Goal: Task Accomplishment & Management: Manage account settings

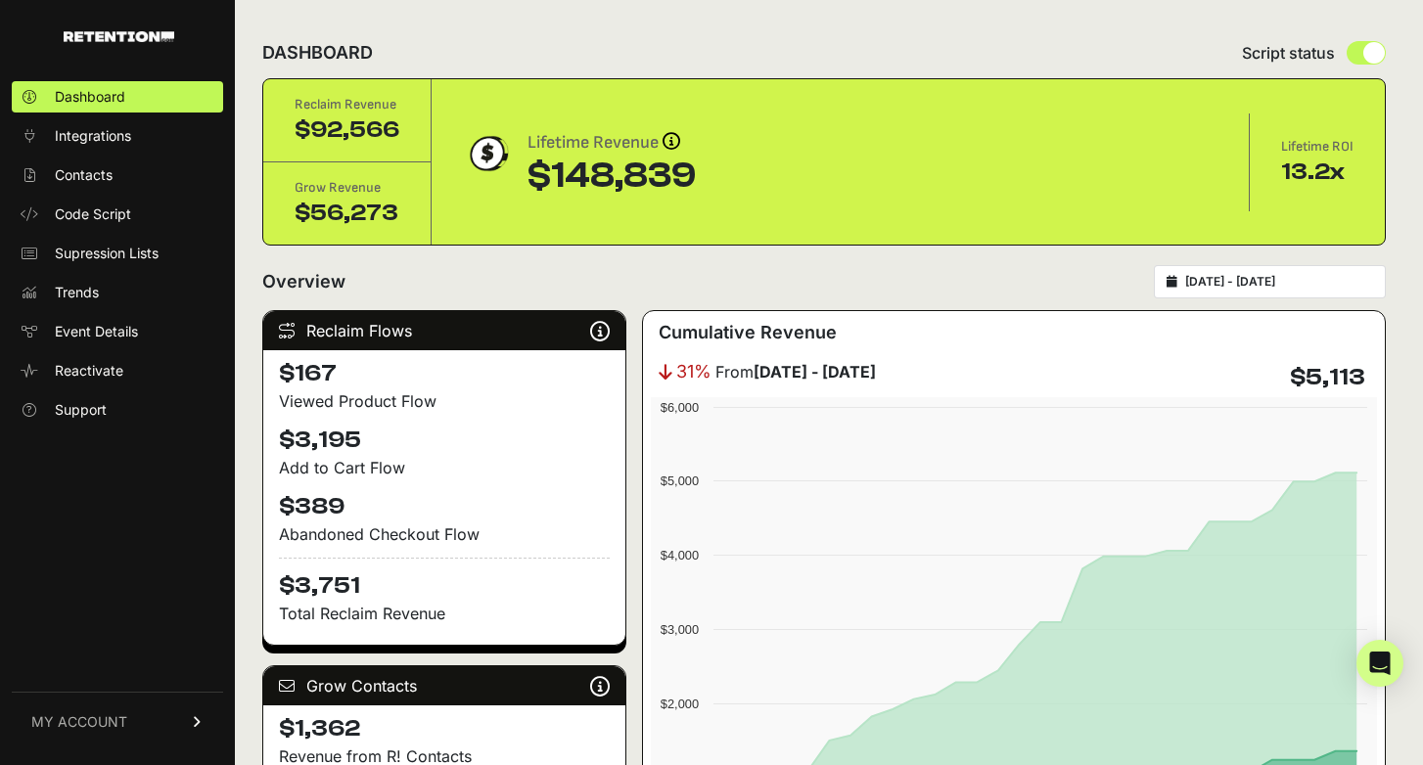
click at [156, 724] on link "MY ACCOUNT" at bounding box center [117, 722] width 211 height 60
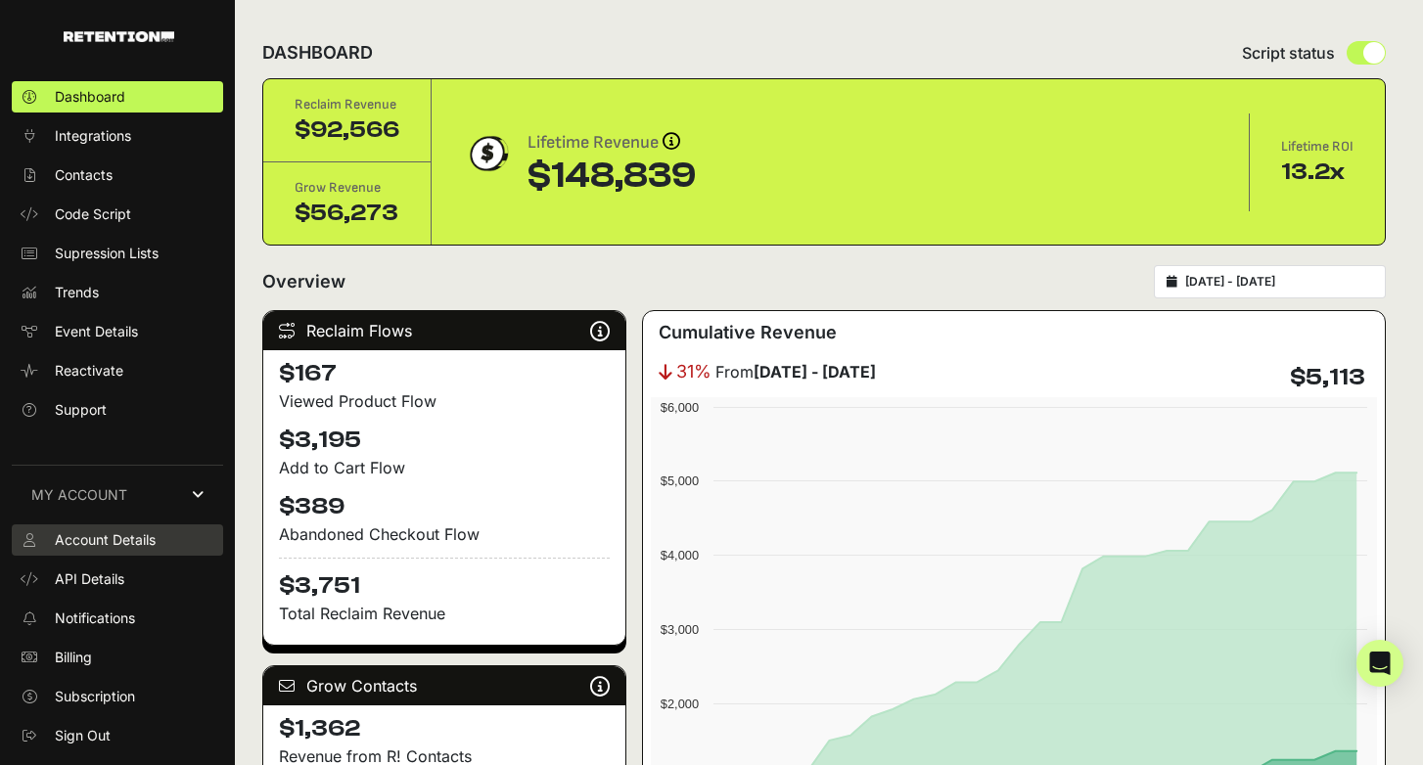
click at [91, 531] on span "Account Details" at bounding box center [105, 540] width 101 height 20
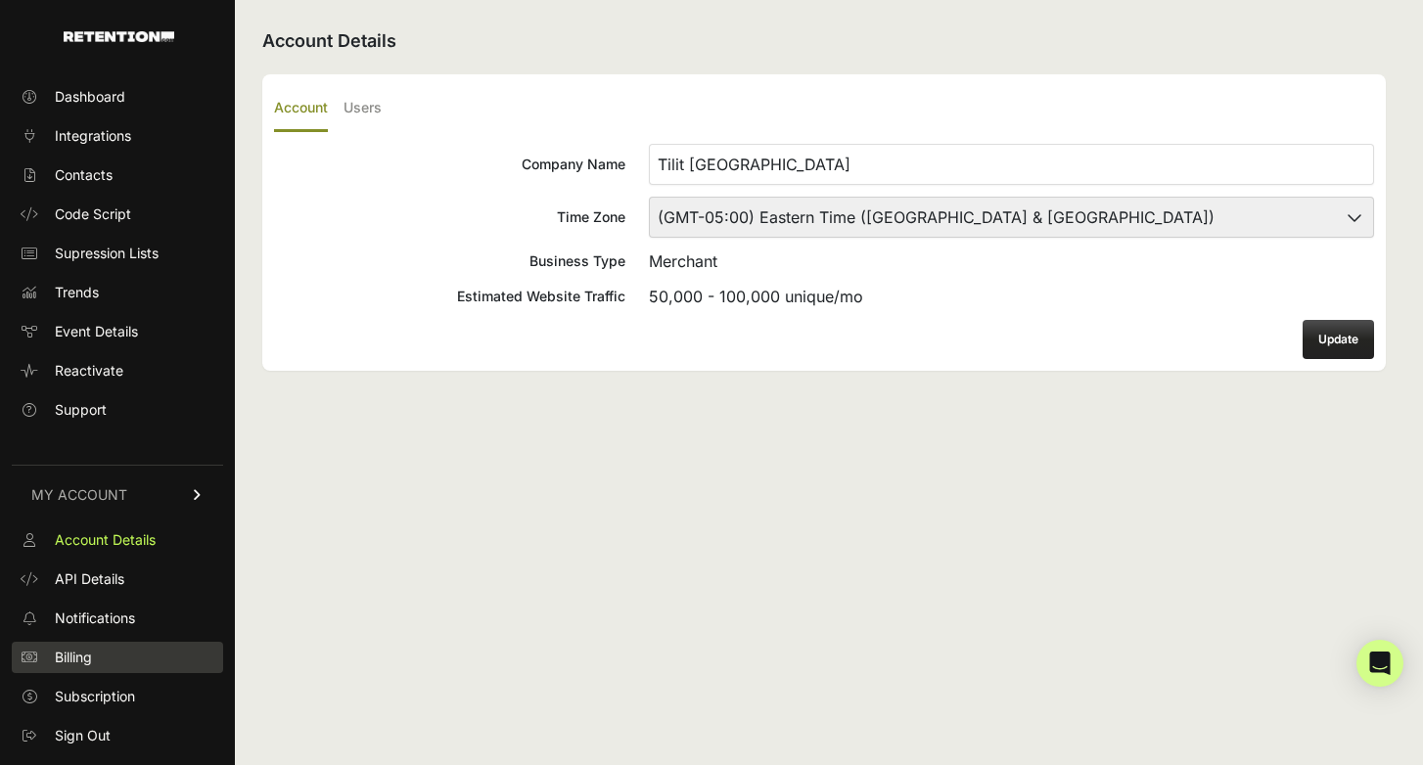
click at [78, 658] on span "Billing" at bounding box center [73, 658] width 37 height 20
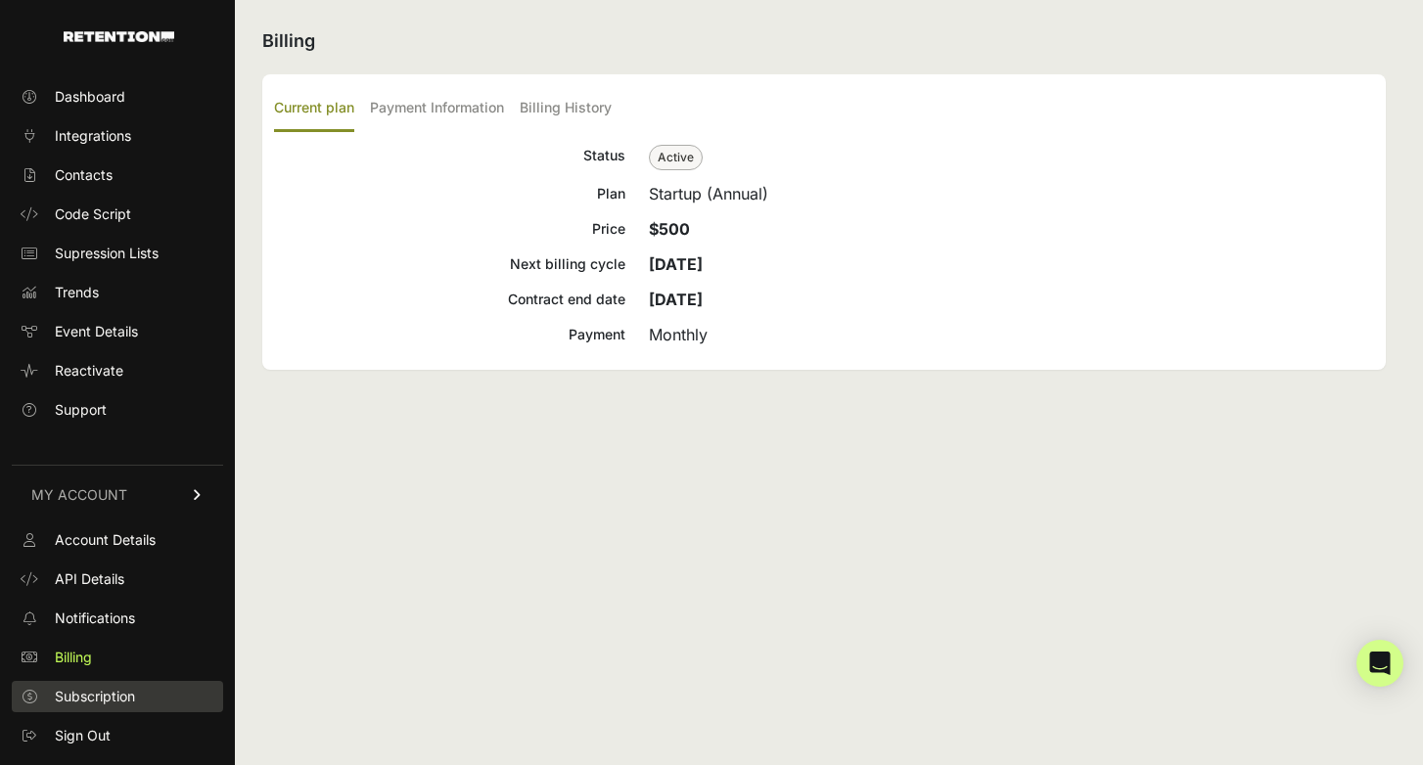
click at [115, 693] on span "Subscription" at bounding box center [95, 697] width 80 height 20
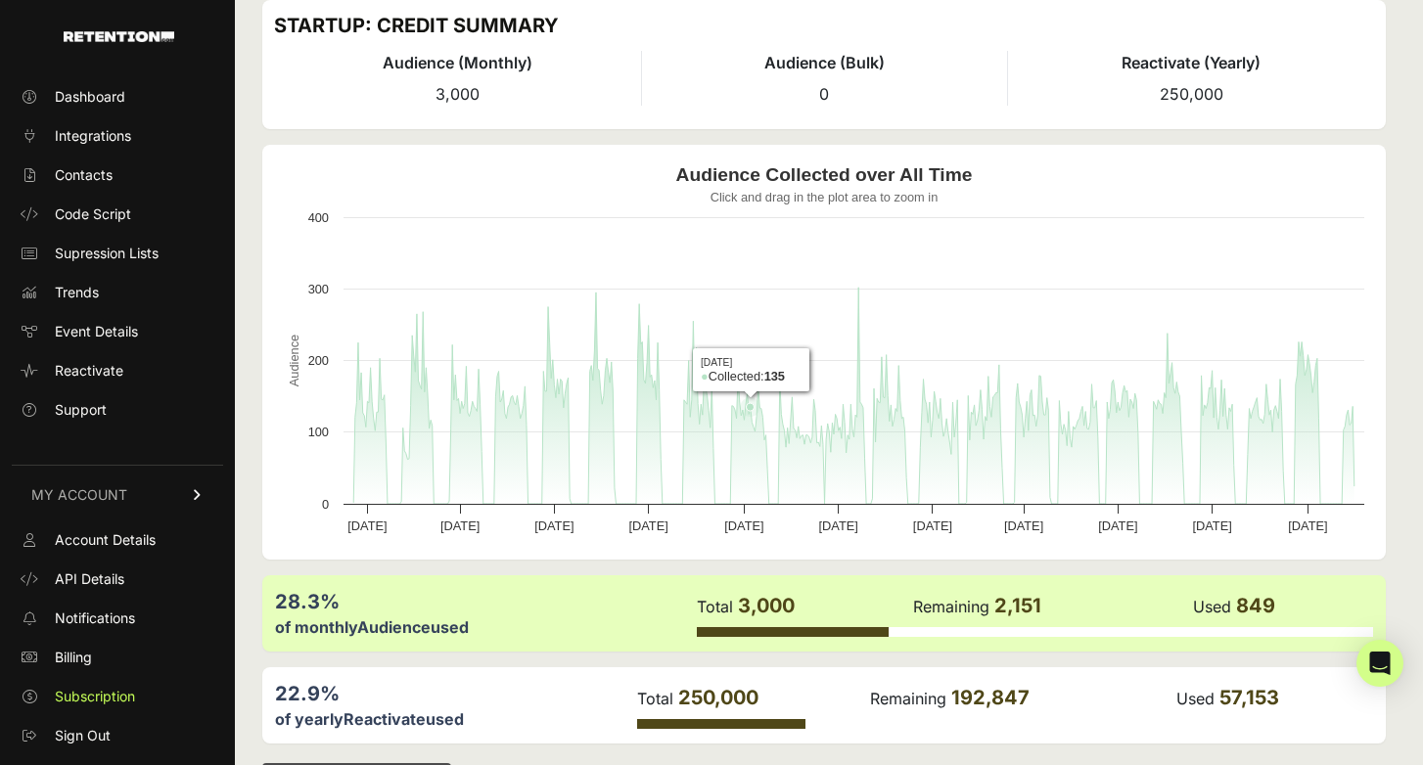
scroll to position [147, 0]
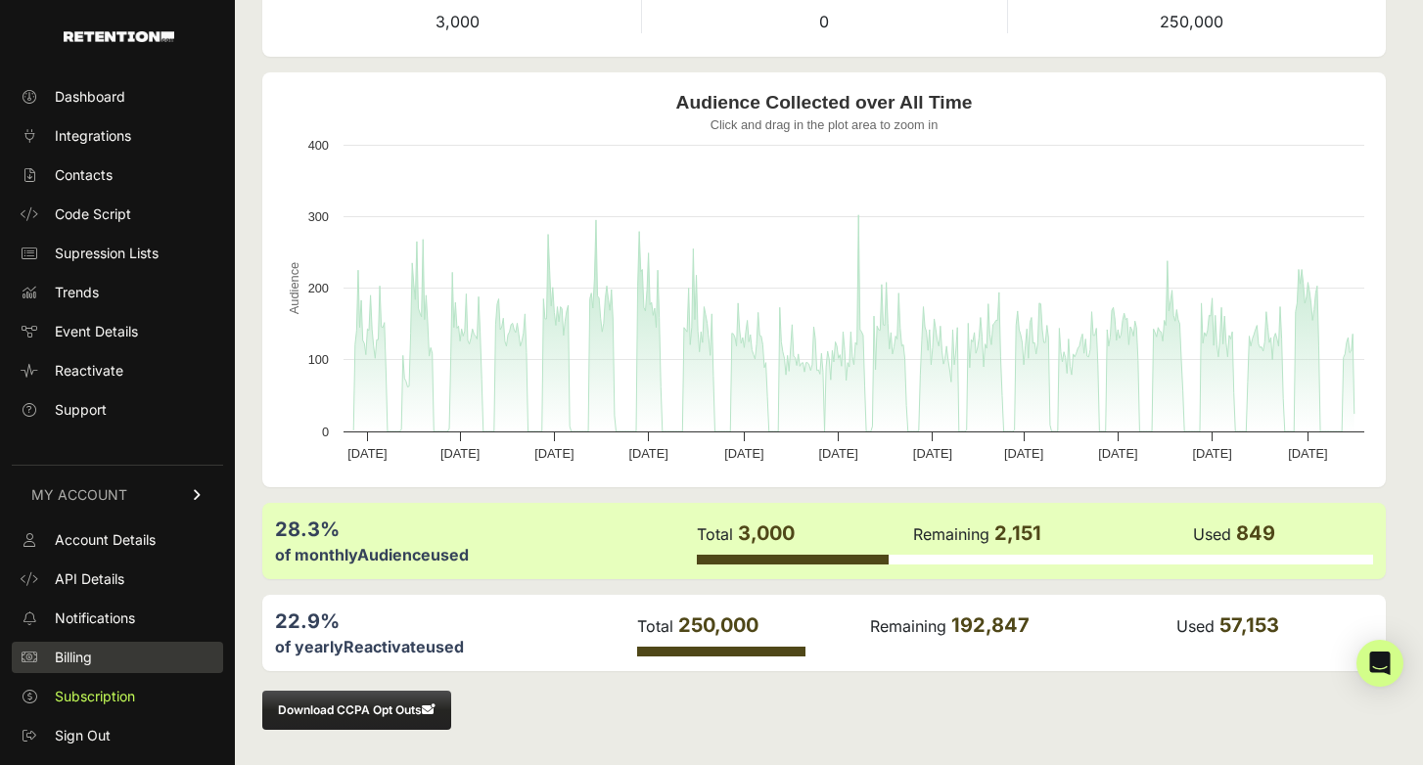
click at [47, 664] on link "Billing" at bounding box center [117, 657] width 211 height 31
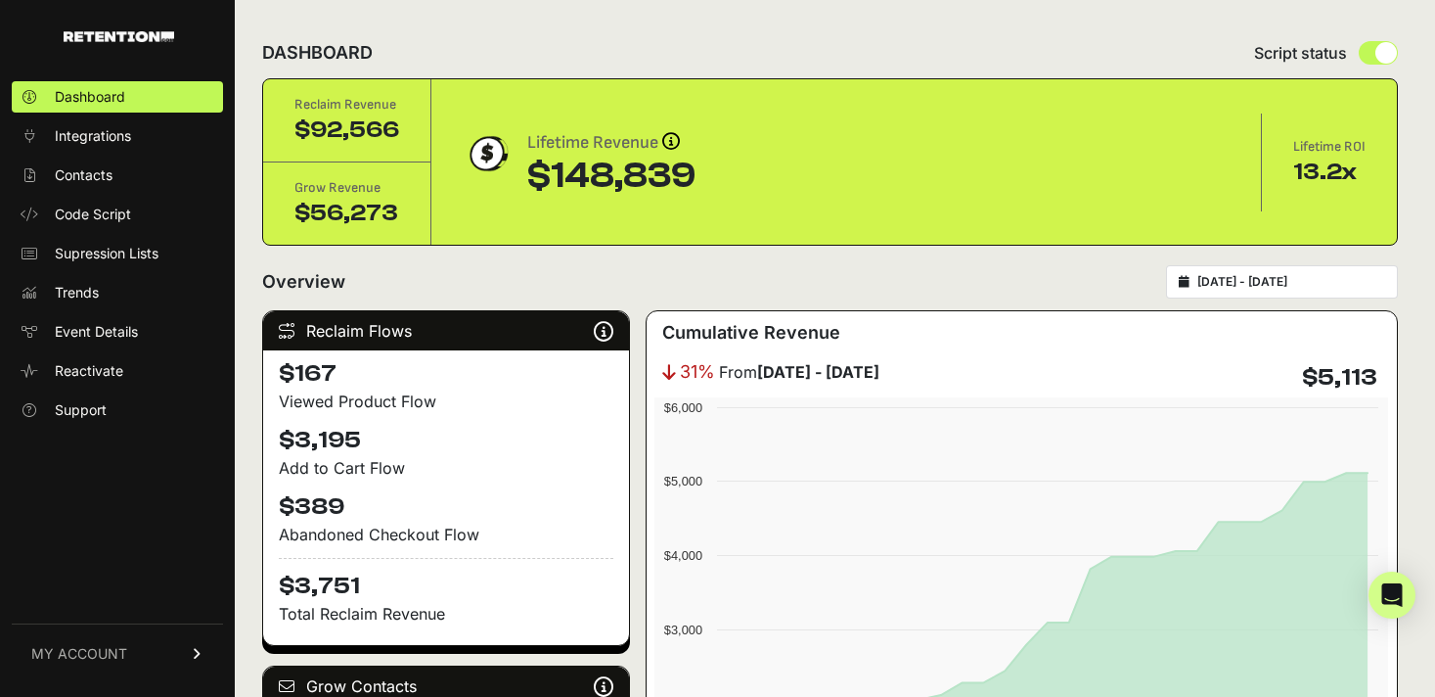
click at [197, 658] on icon at bounding box center [198, 654] width 14 height 12
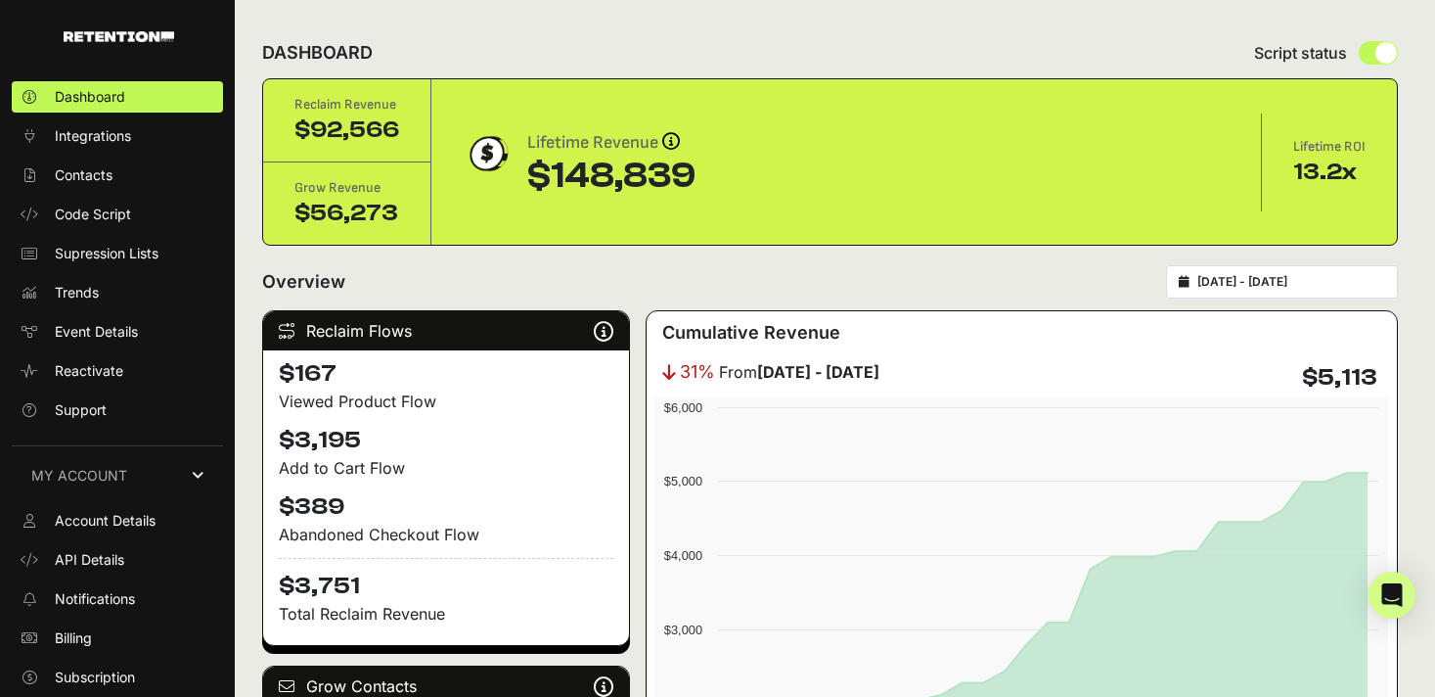
scroll to position [37, 0]
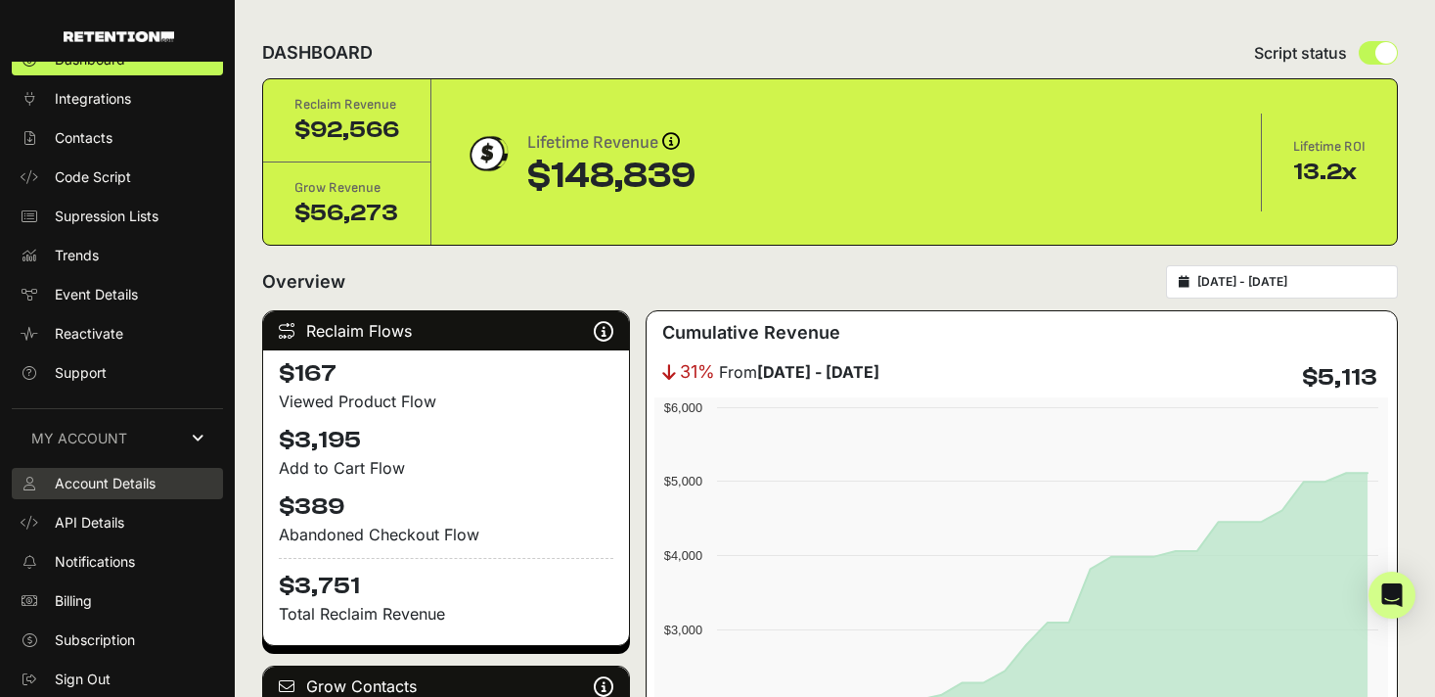
click at [162, 479] on link "Account Details" at bounding box center [117, 483] width 211 height 31
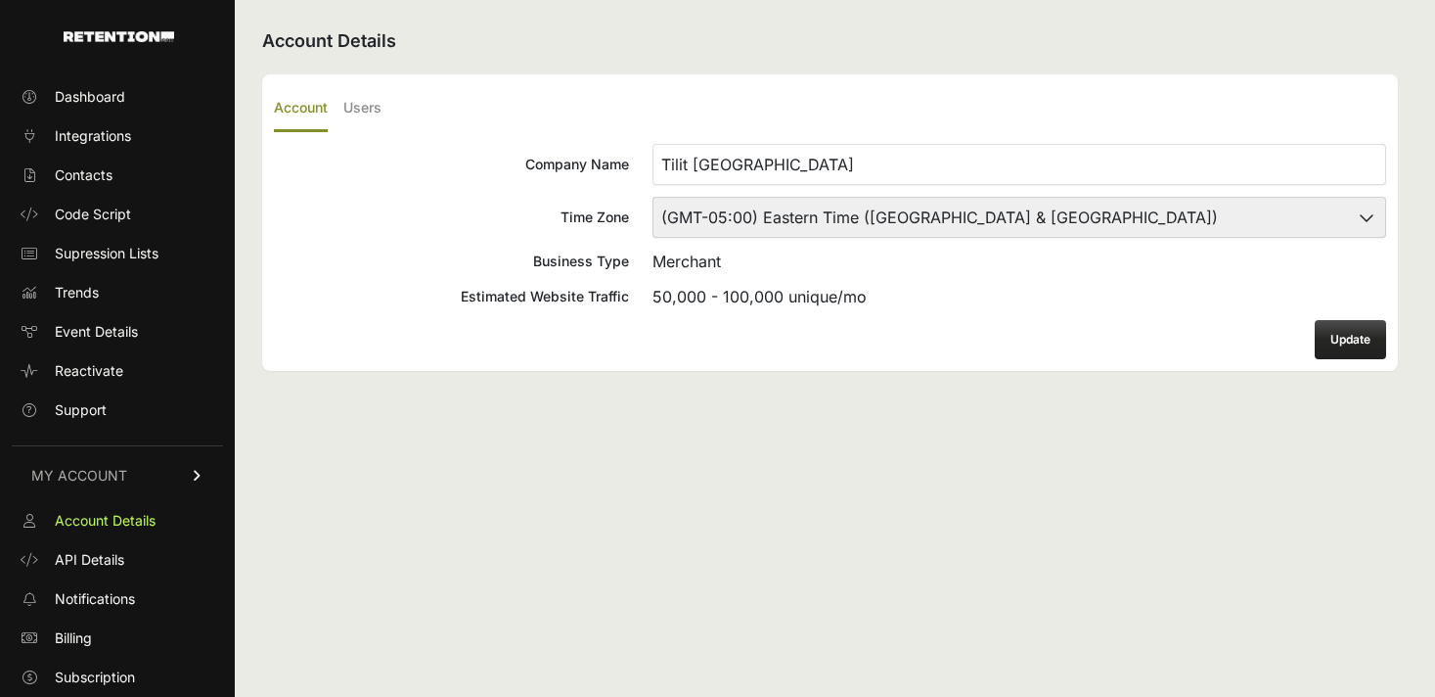
scroll to position [37, 0]
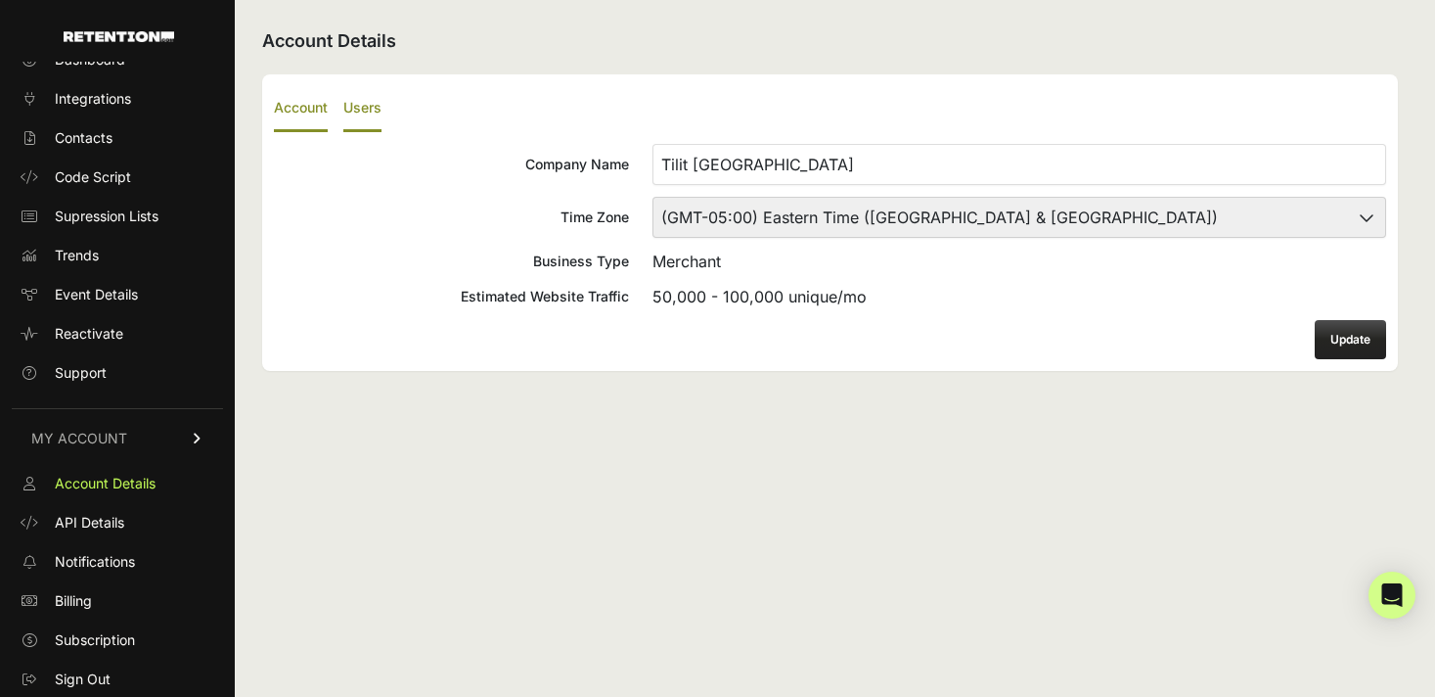
click at [376, 105] on label "Users" at bounding box center [362, 109] width 38 height 46
click at [0, 0] on input "Users" at bounding box center [0, 0] width 0 height 0
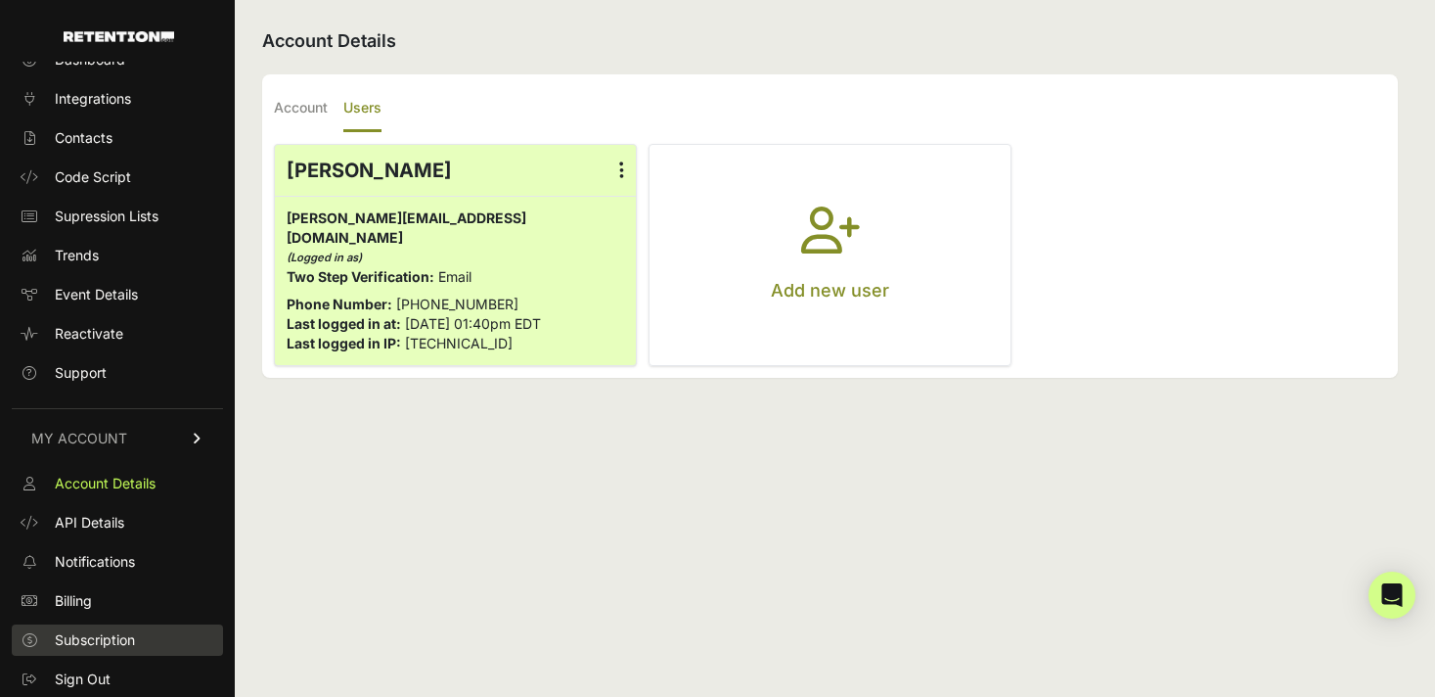
click at [115, 638] on span "Subscription" at bounding box center [95, 640] width 80 height 20
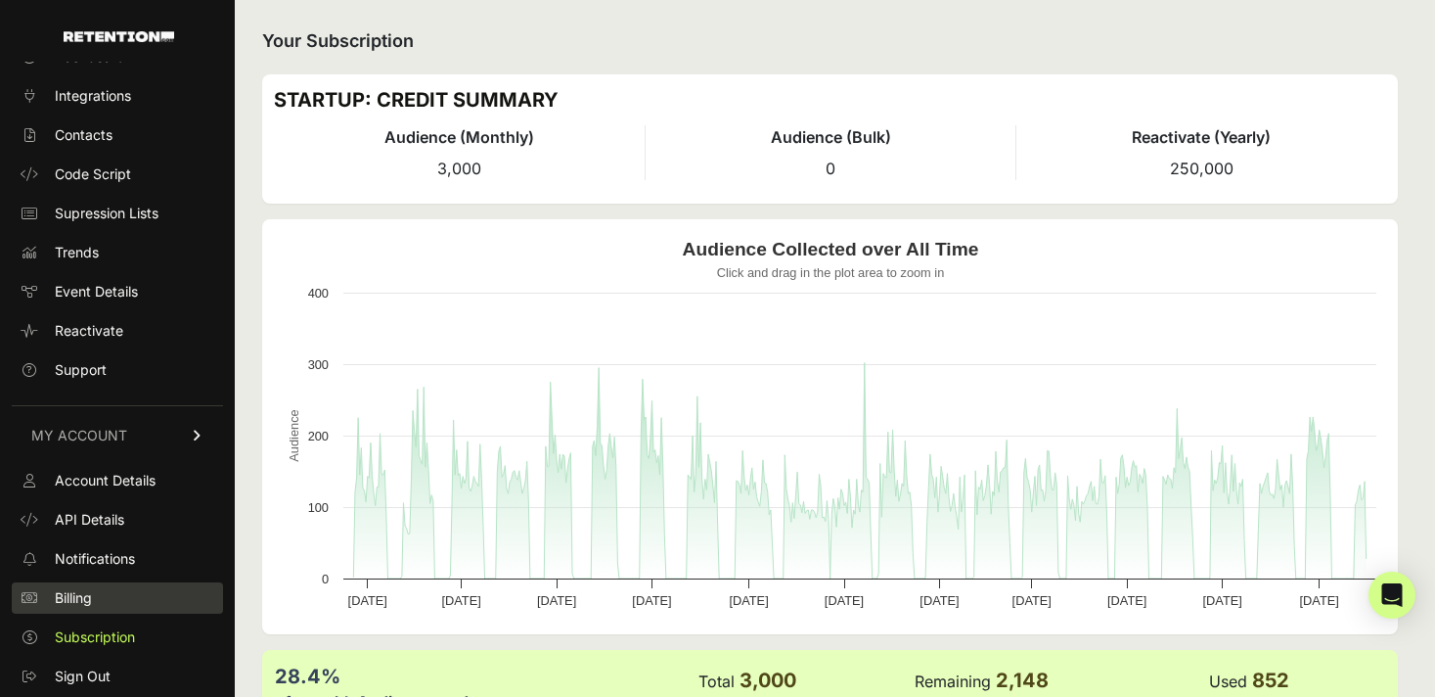
scroll to position [37, 0]
click at [80, 606] on span "Billing" at bounding box center [73, 601] width 37 height 20
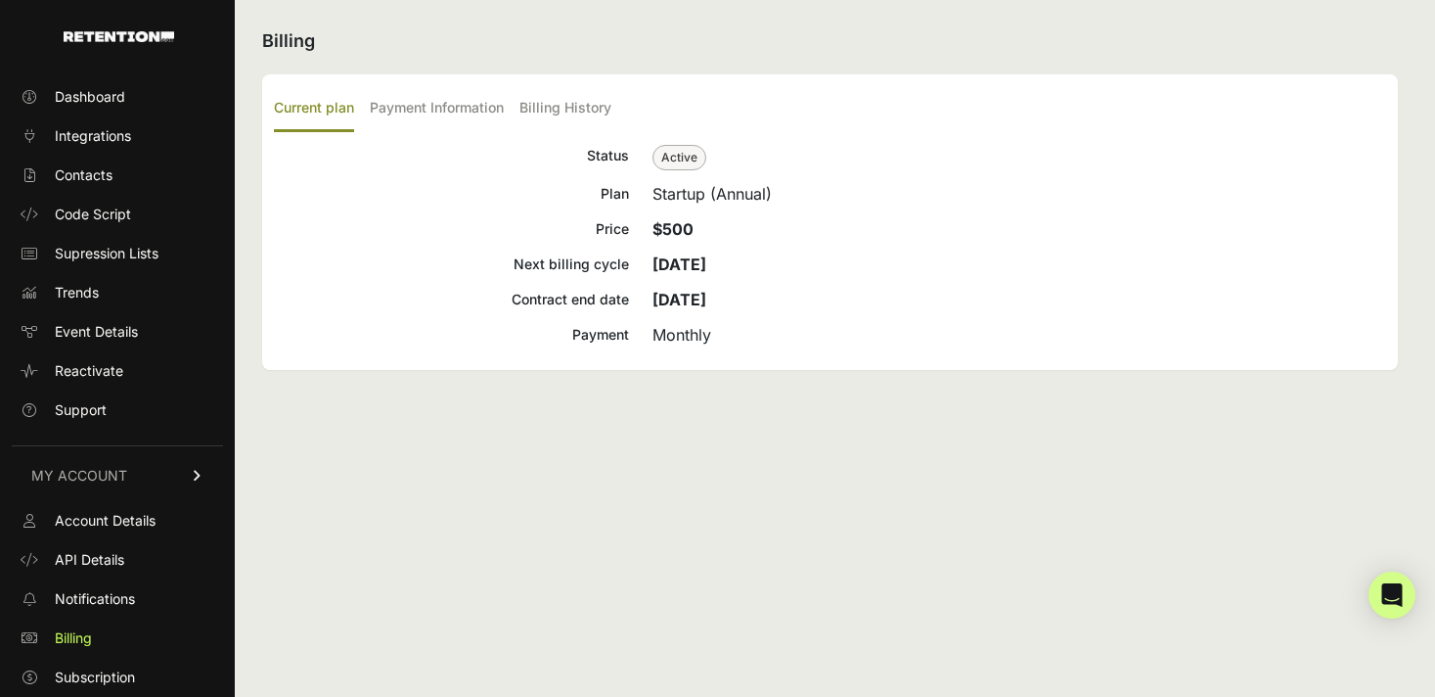
scroll to position [37, 0]
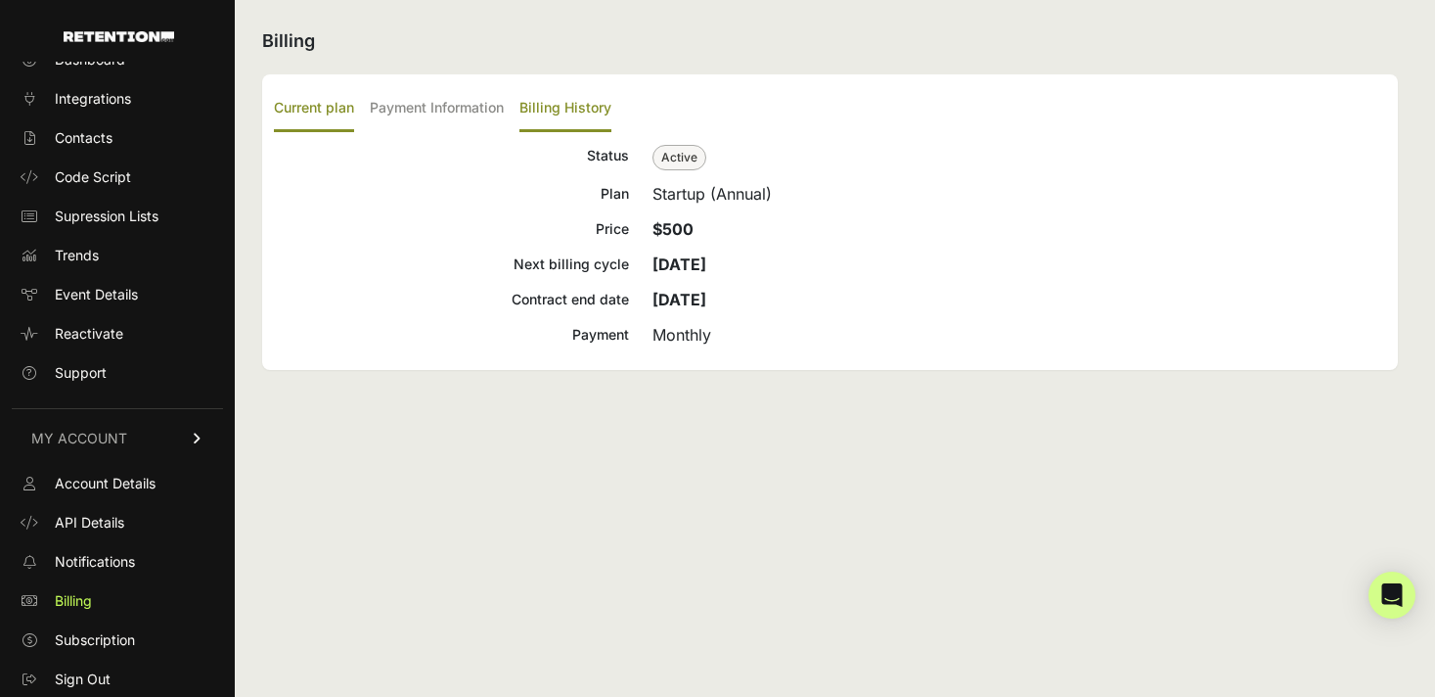
click at [600, 108] on label "Billing History" at bounding box center [566, 109] width 92 height 46
click at [0, 0] on input "Billing History" at bounding box center [0, 0] width 0 height 0
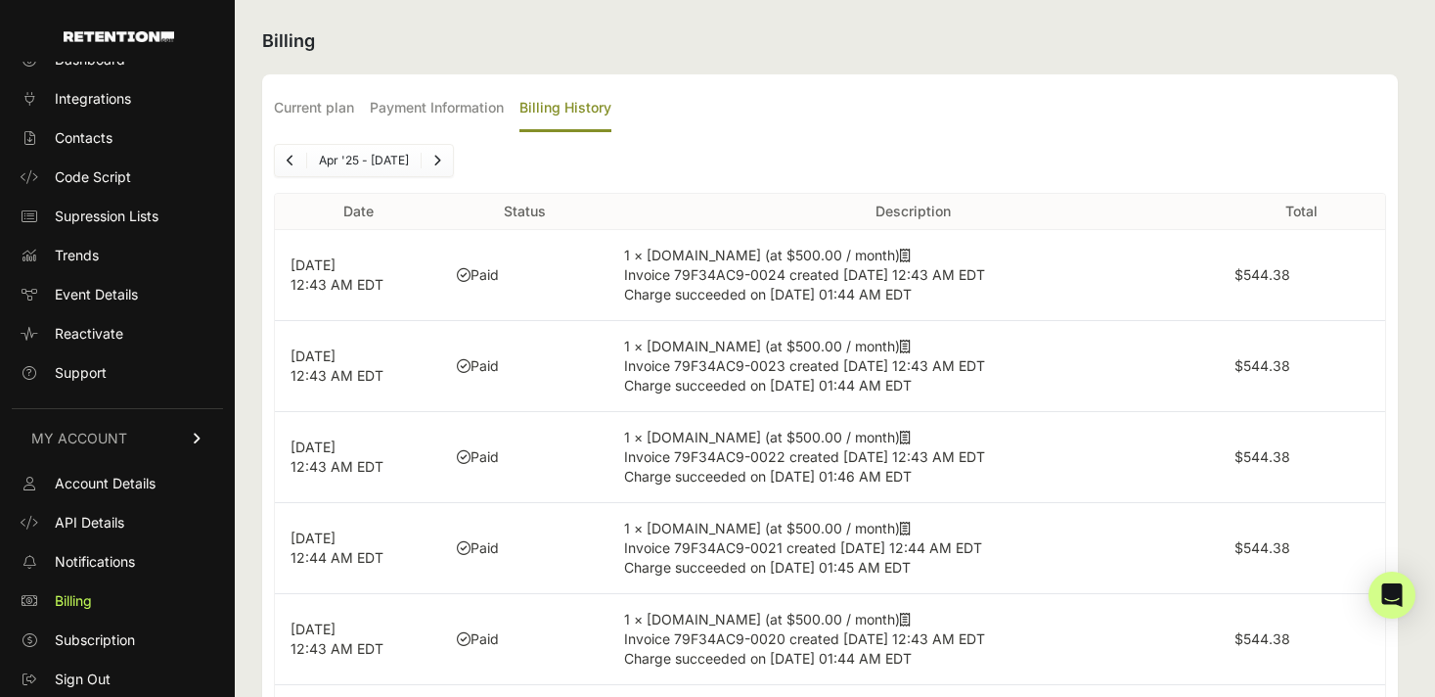
click at [446, 154] on link "Next" at bounding box center [437, 160] width 31 height 31
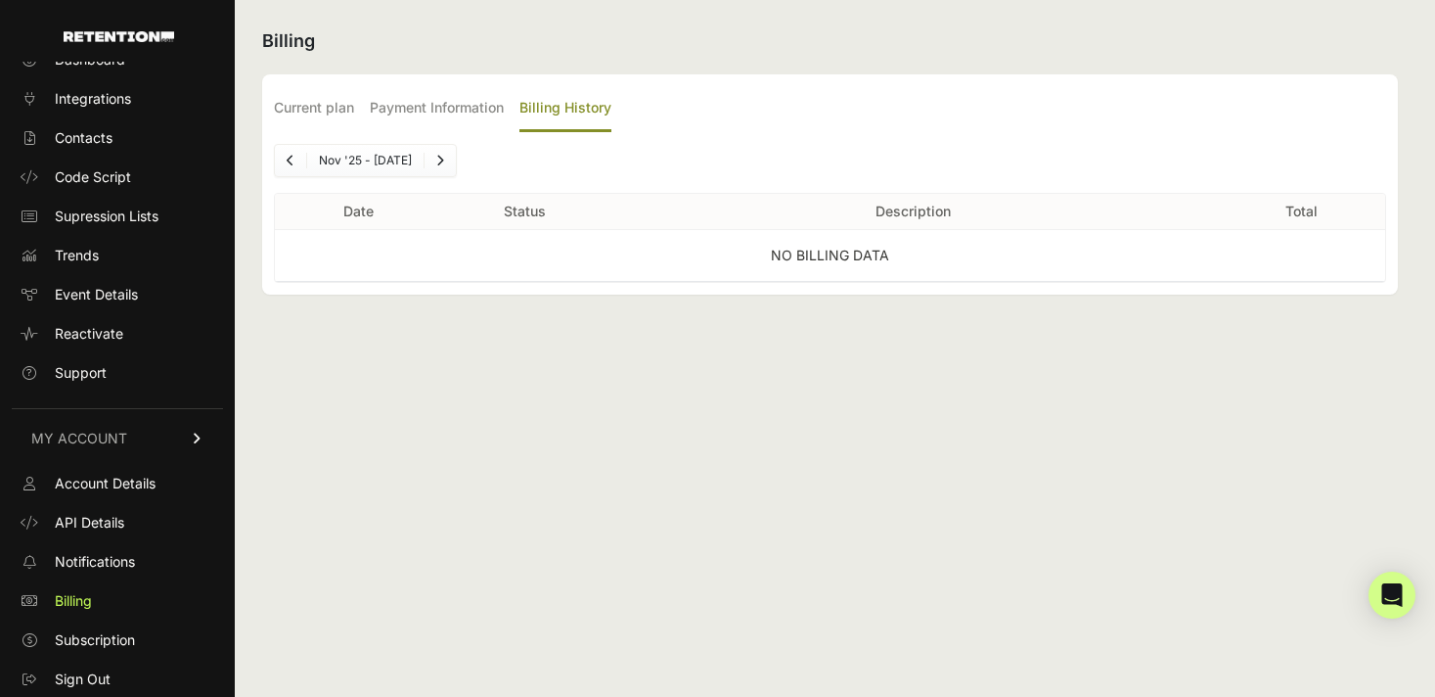
click at [296, 159] on link "Previous" at bounding box center [290, 160] width 31 height 31
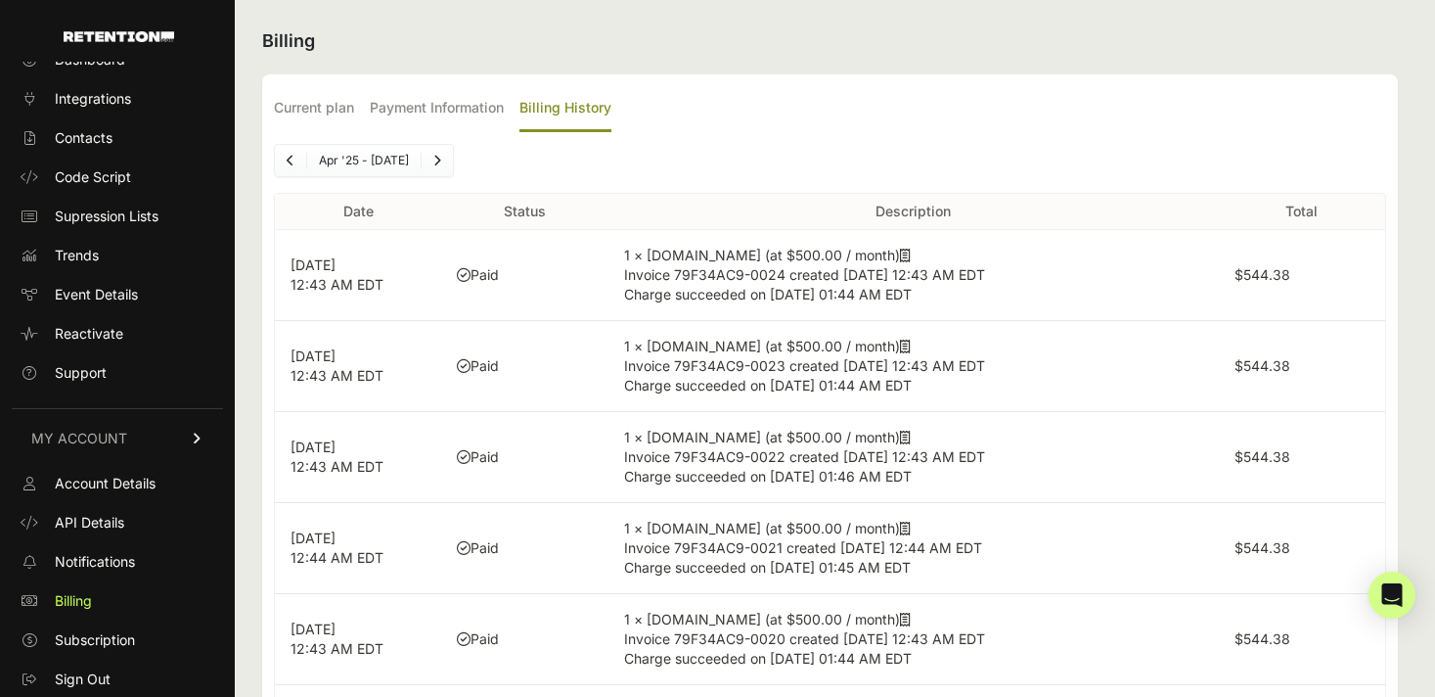
click at [296, 159] on link "Previous" at bounding box center [290, 160] width 31 height 31
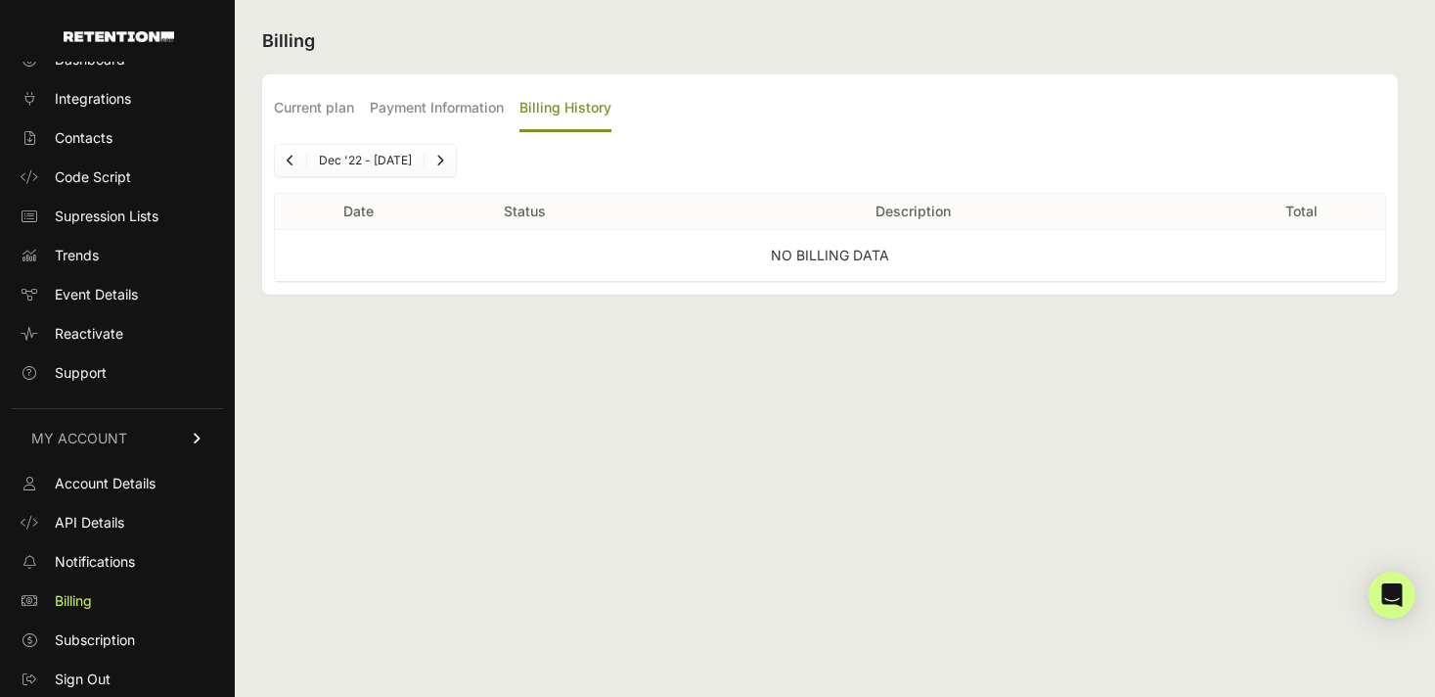
click at [296, 159] on link "Previous" at bounding box center [290, 160] width 31 height 31
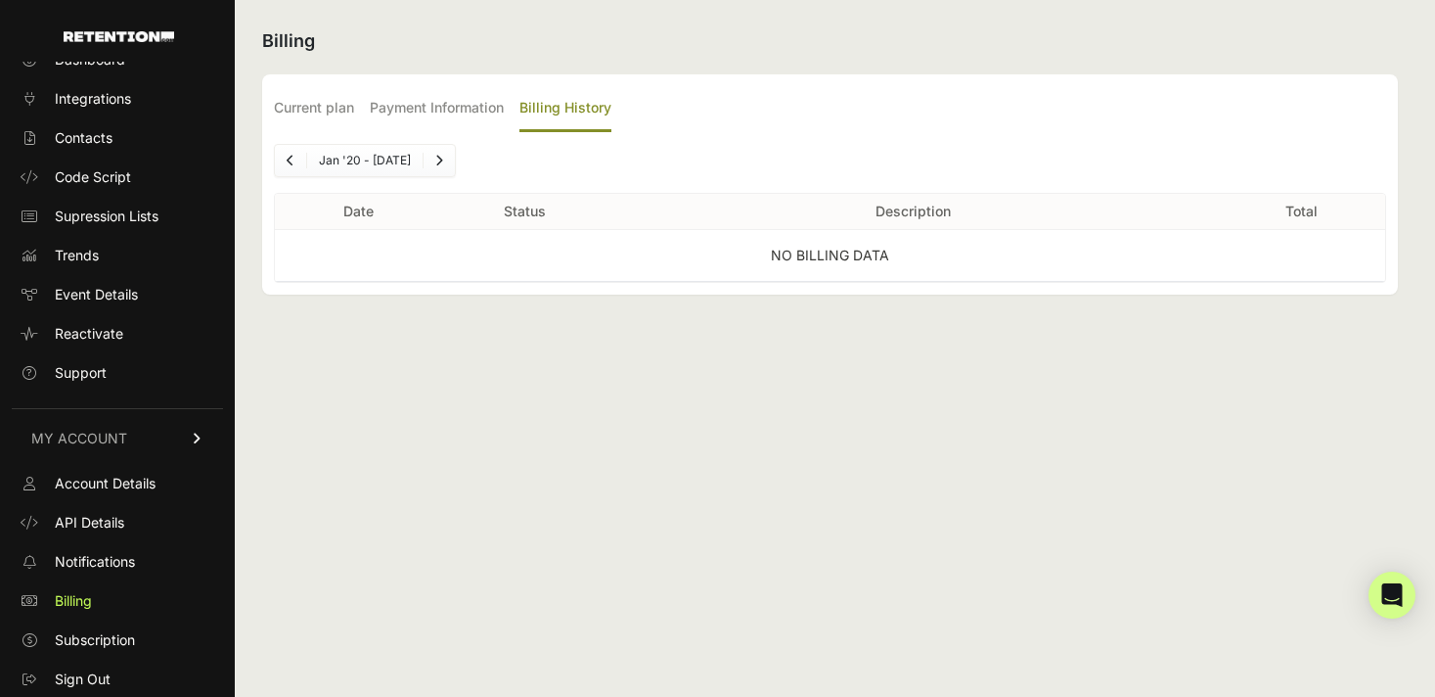
click at [296, 159] on link "Previous" at bounding box center [290, 160] width 31 height 31
click at [434, 164] on icon "Next" at bounding box center [436, 161] width 8 height 12
click at [435, 164] on icon "Next" at bounding box center [439, 161] width 8 height 12
click at [434, 164] on link "Next" at bounding box center [440, 160] width 31 height 31
click at [434, 164] on icon "Next" at bounding box center [436, 161] width 8 height 12
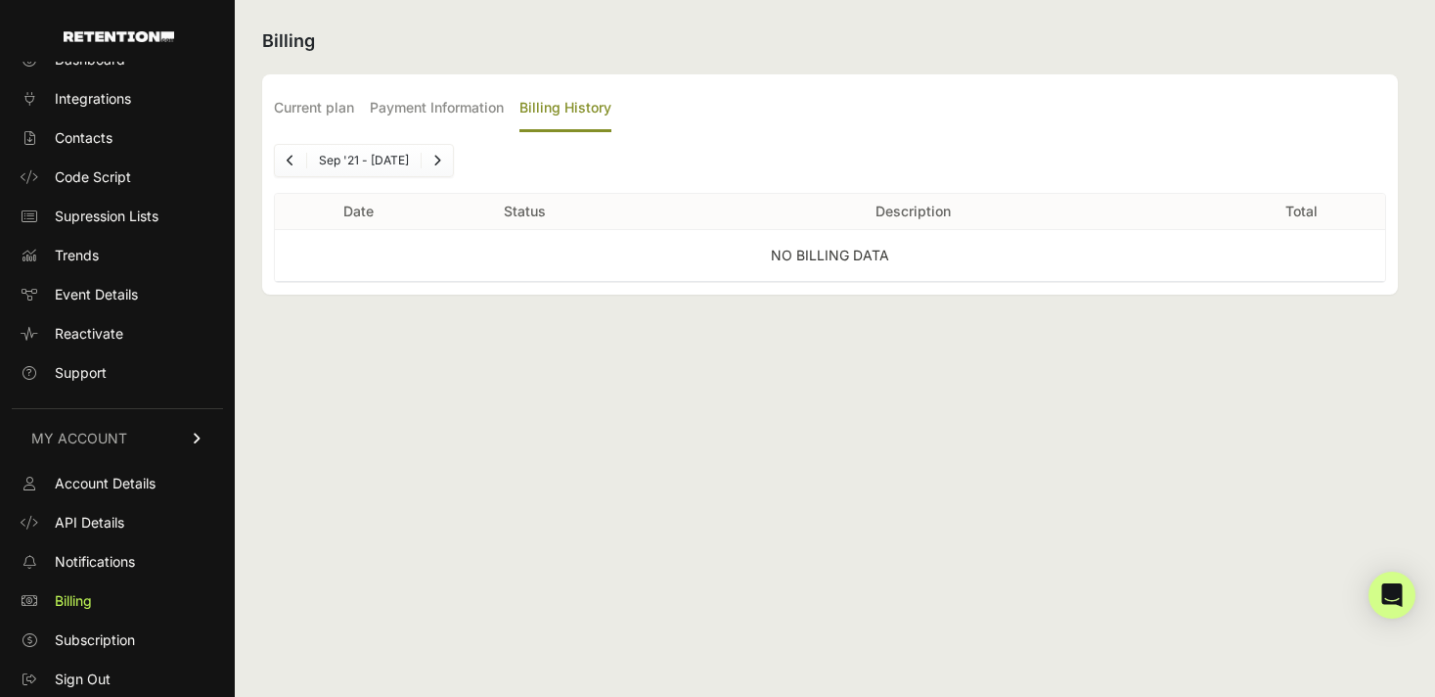
click at [434, 164] on link "Next" at bounding box center [437, 160] width 31 height 31
click at [434, 164] on link "Next" at bounding box center [440, 160] width 31 height 31
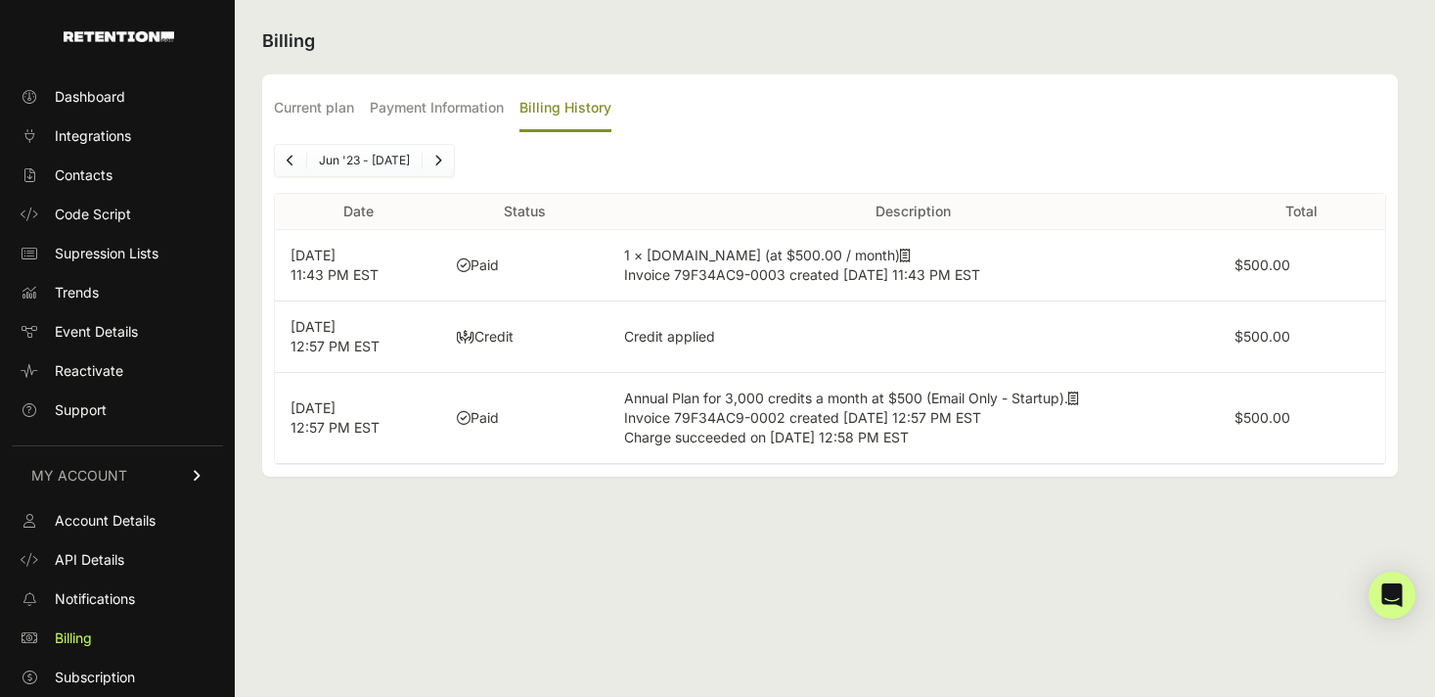
scroll to position [37, 0]
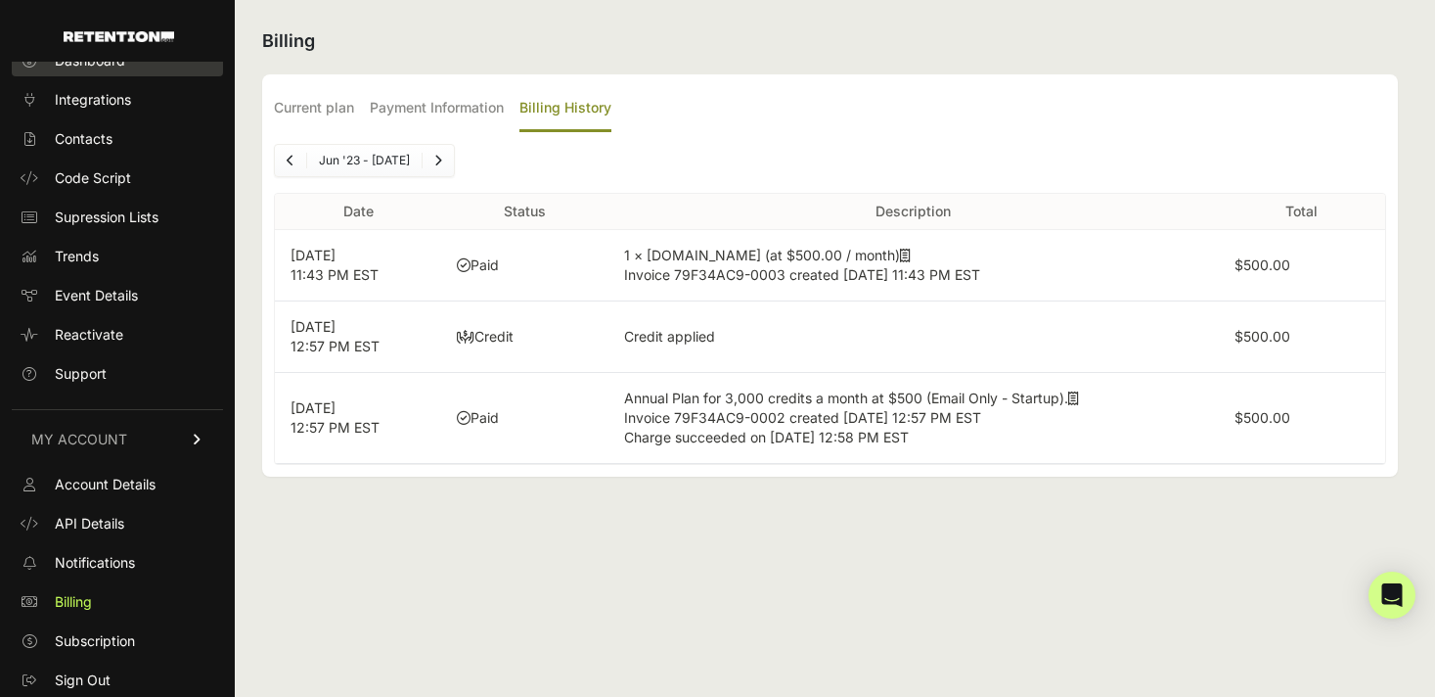
click at [75, 63] on span "Dashboard" at bounding box center [90, 61] width 70 height 20
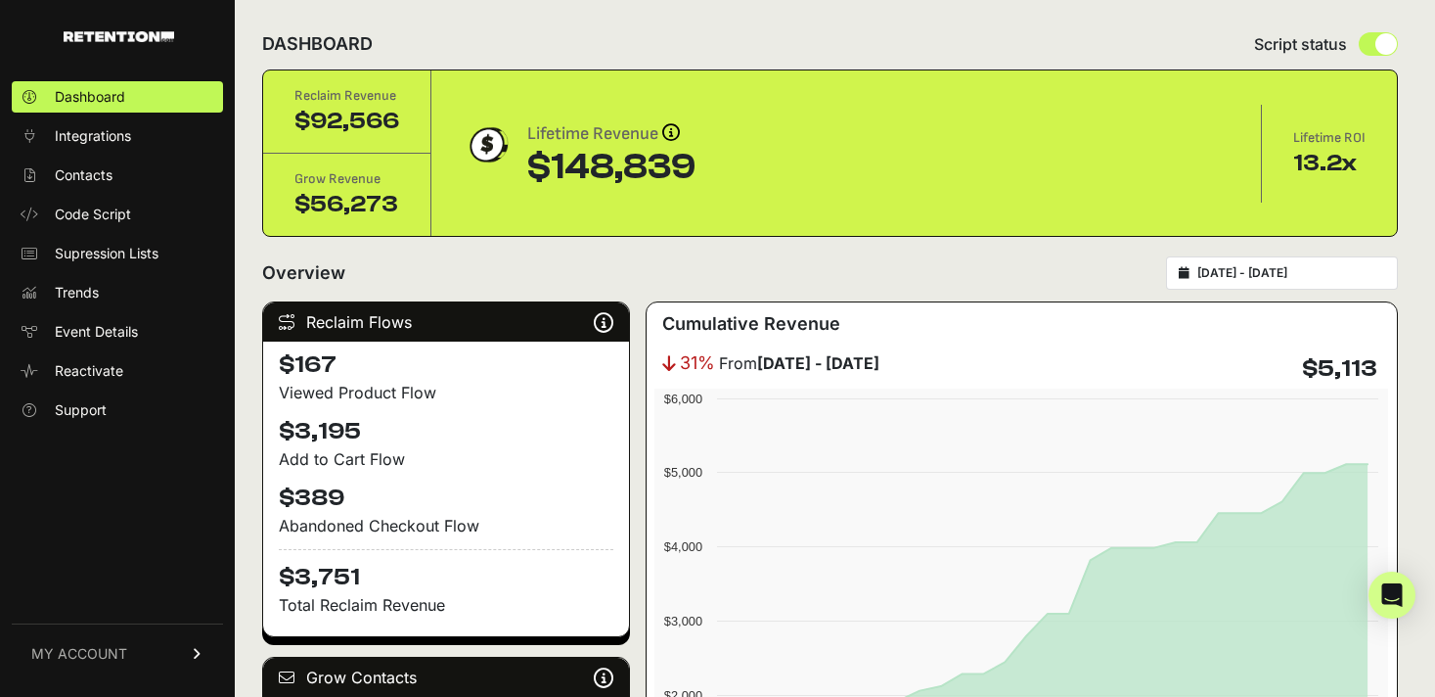
scroll to position [8, 0]
click at [1294, 277] on input "2025-09-01 - 2025-10-01" at bounding box center [1292, 274] width 188 height 16
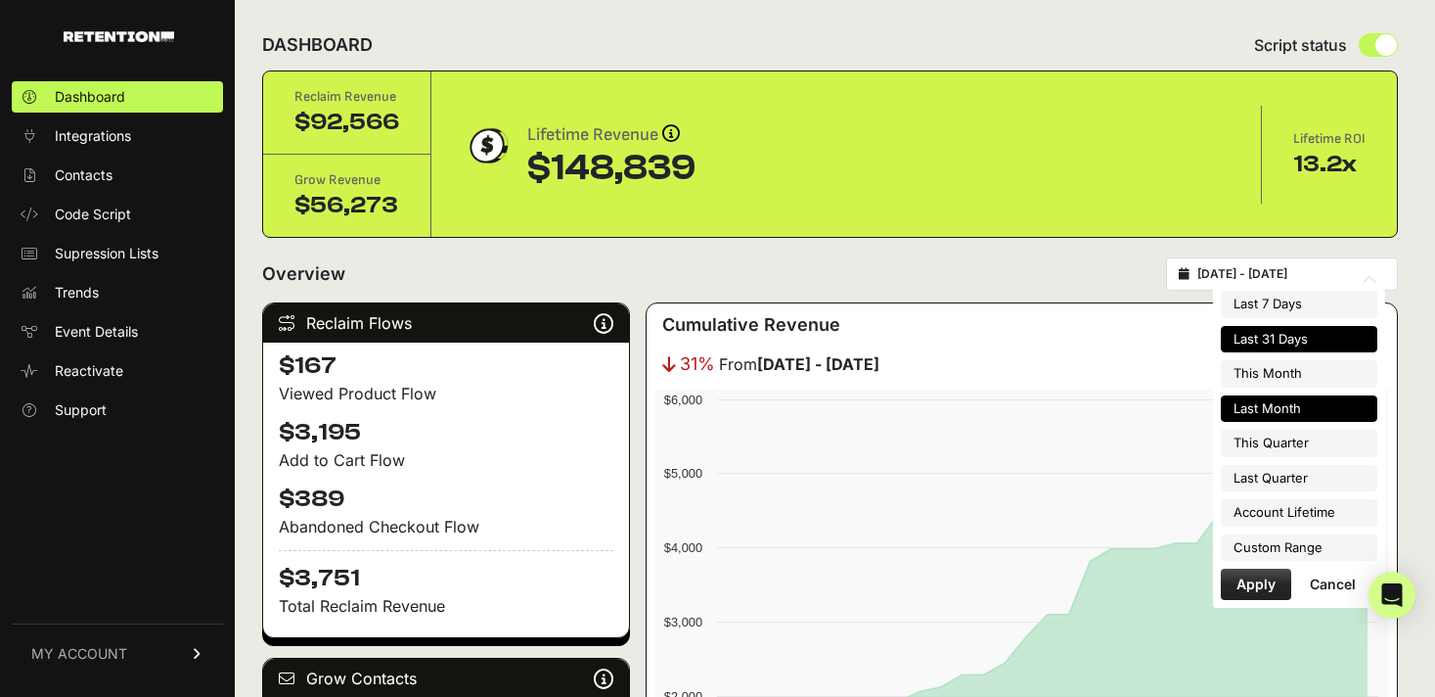
click at [1254, 411] on li "Last Month" at bounding box center [1299, 408] width 157 height 27
type input "2025-09-01 - 2025-09-30"
